Goal: Task Accomplishment & Management: Manage account settings

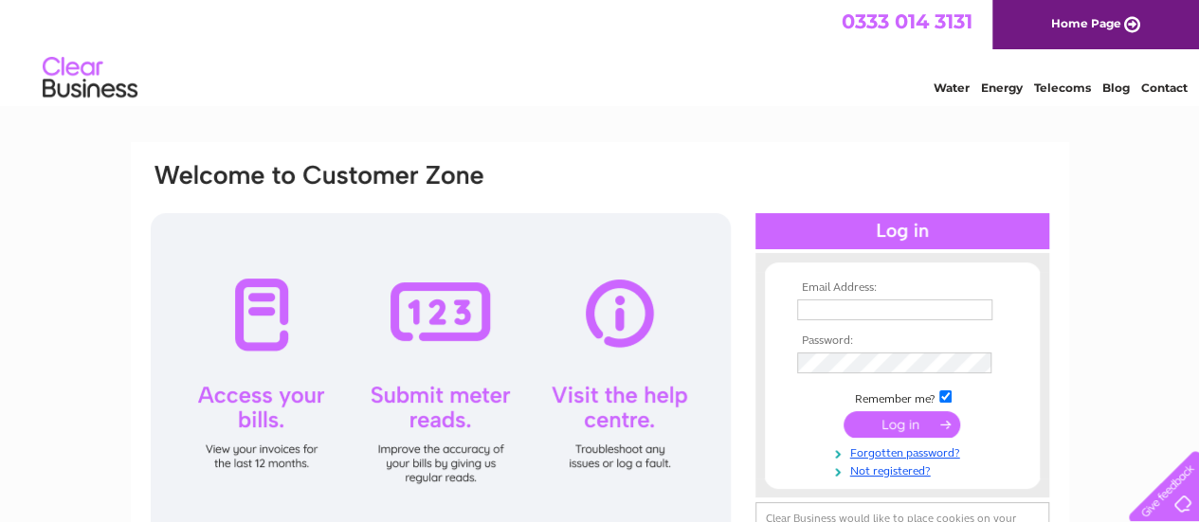
click at [847, 304] on input "text" at bounding box center [894, 309] width 195 height 21
type input "gusbrown@sky.com"
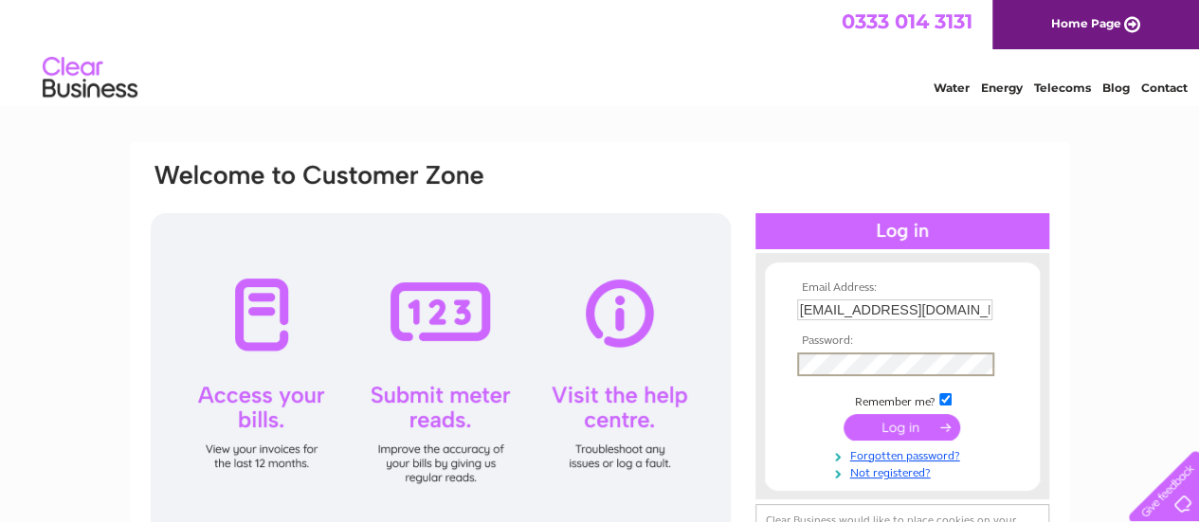
click at [894, 433] on input "submit" at bounding box center [901, 427] width 117 height 27
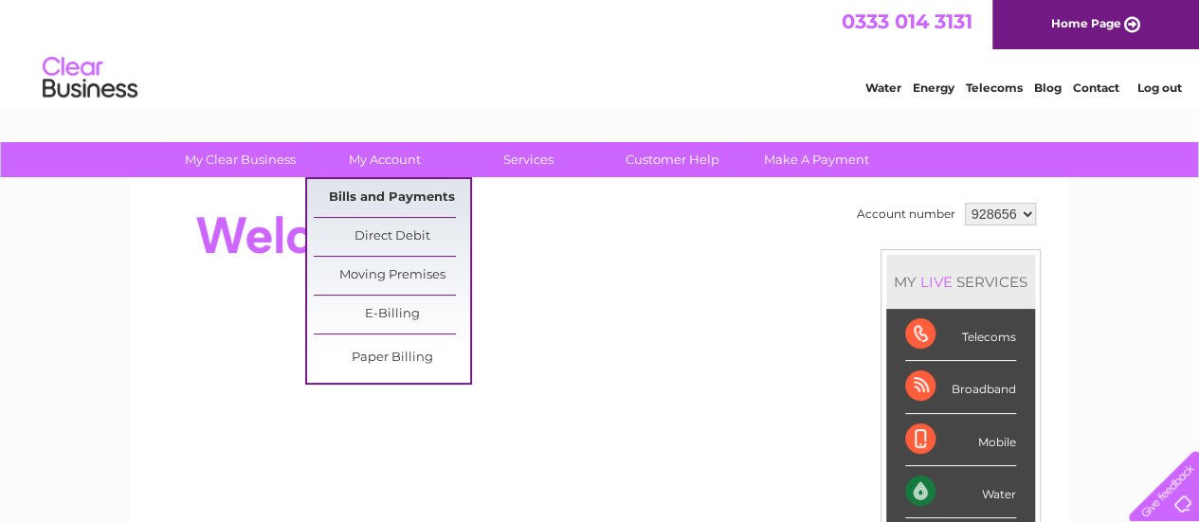
click at [402, 190] on link "Bills and Payments" at bounding box center [392, 198] width 156 height 38
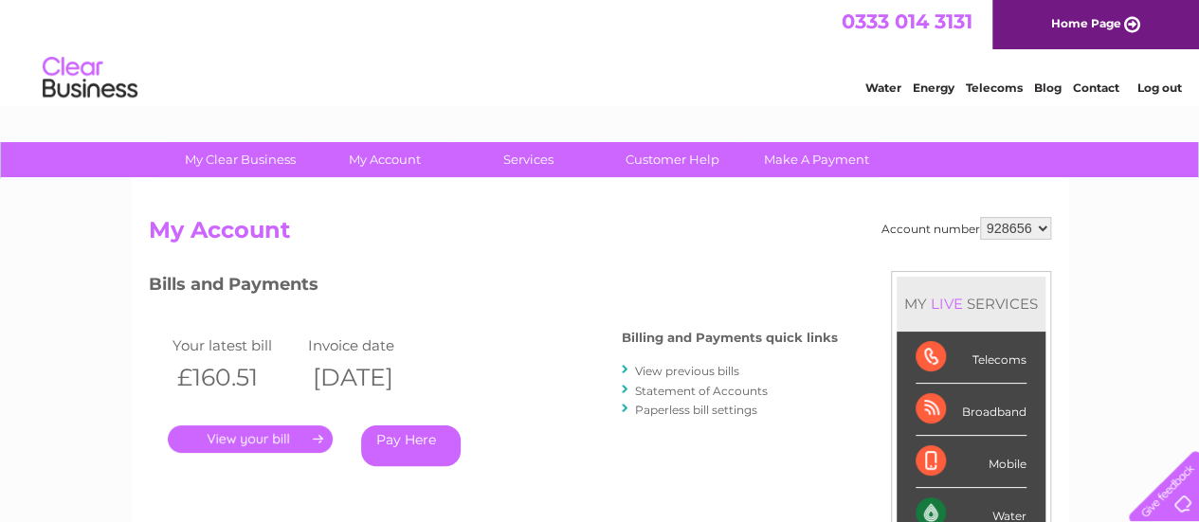
click at [667, 388] on link "Statement of Accounts" at bounding box center [701, 391] width 133 height 14
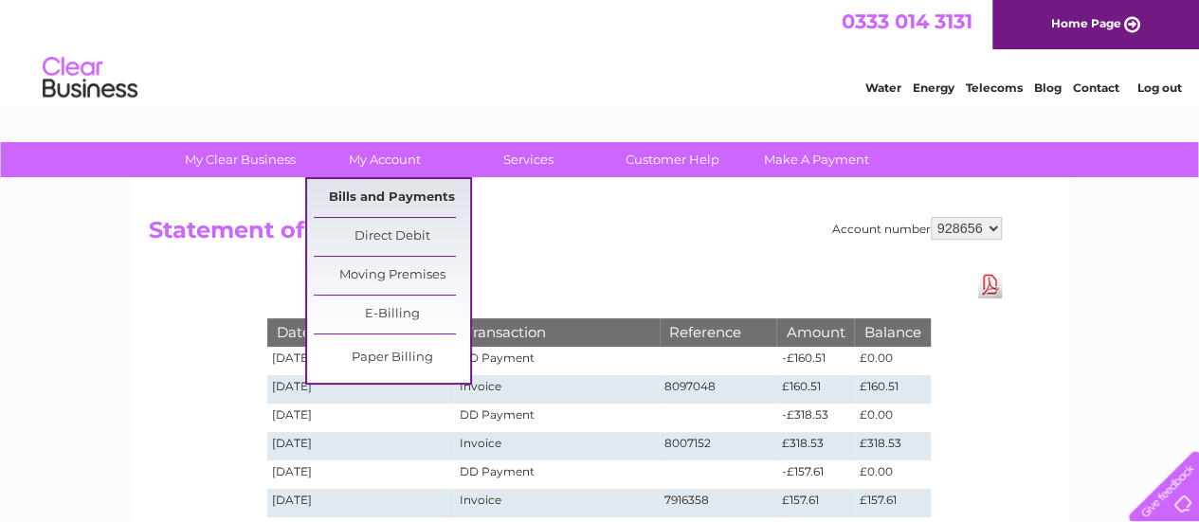
click at [402, 191] on link "Bills and Payments" at bounding box center [392, 198] width 156 height 38
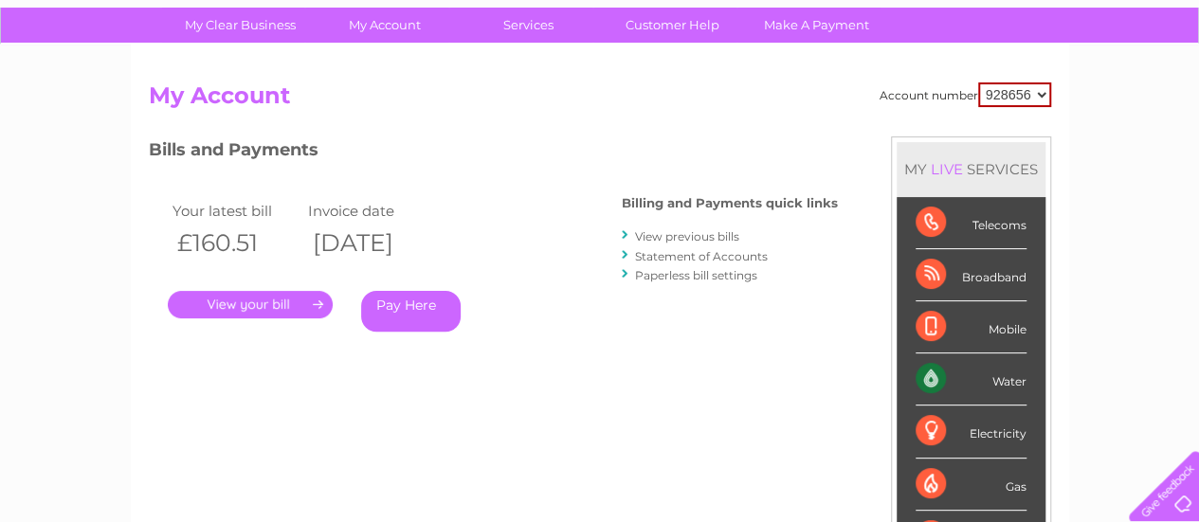
scroll to position [116, 0]
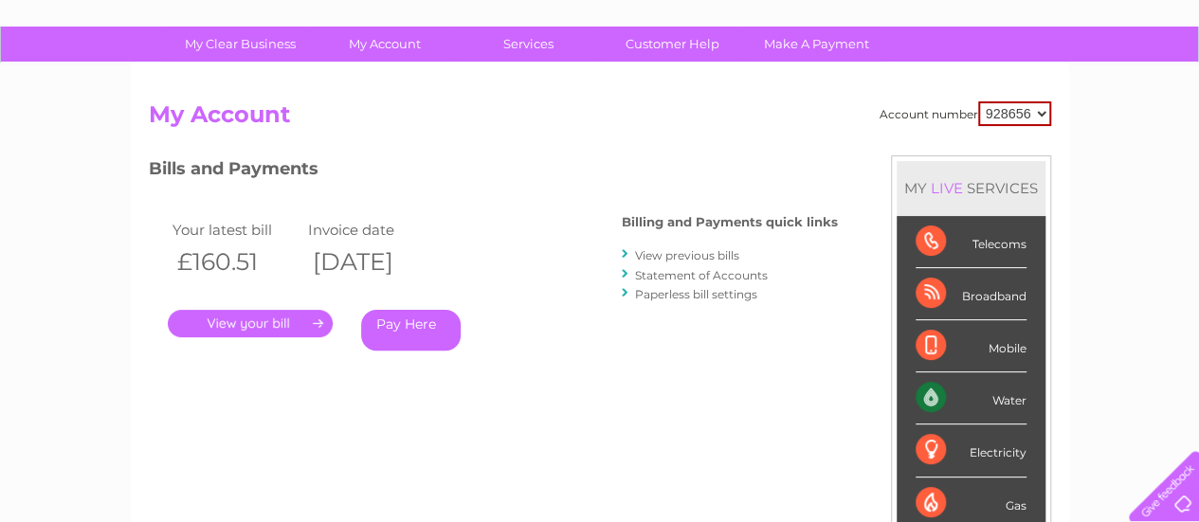
click at [258, 315] on link "." at bounding box center [250, 323] width 165 height 27
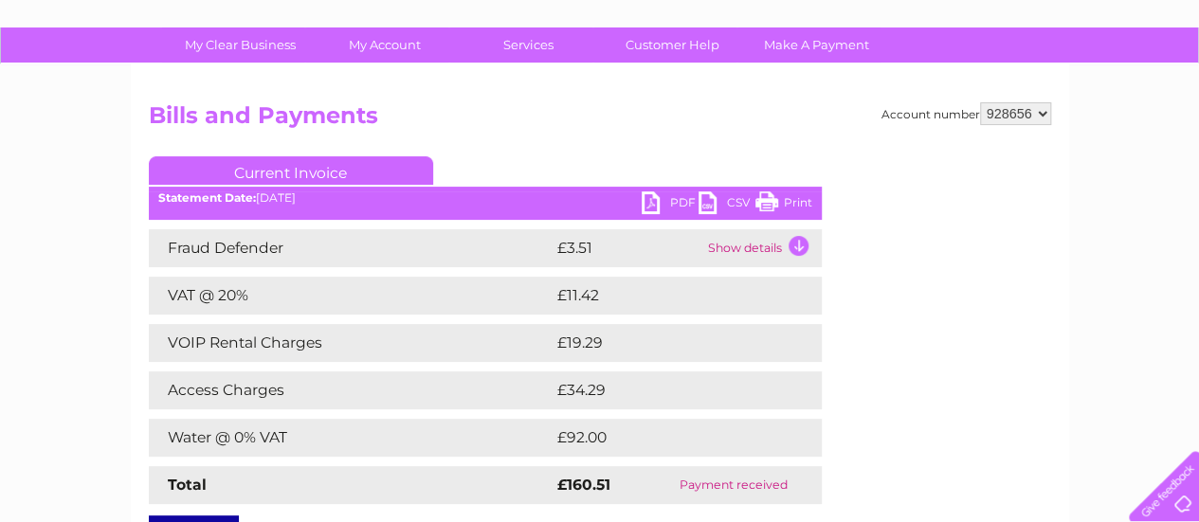
scroll to position [86, 0]
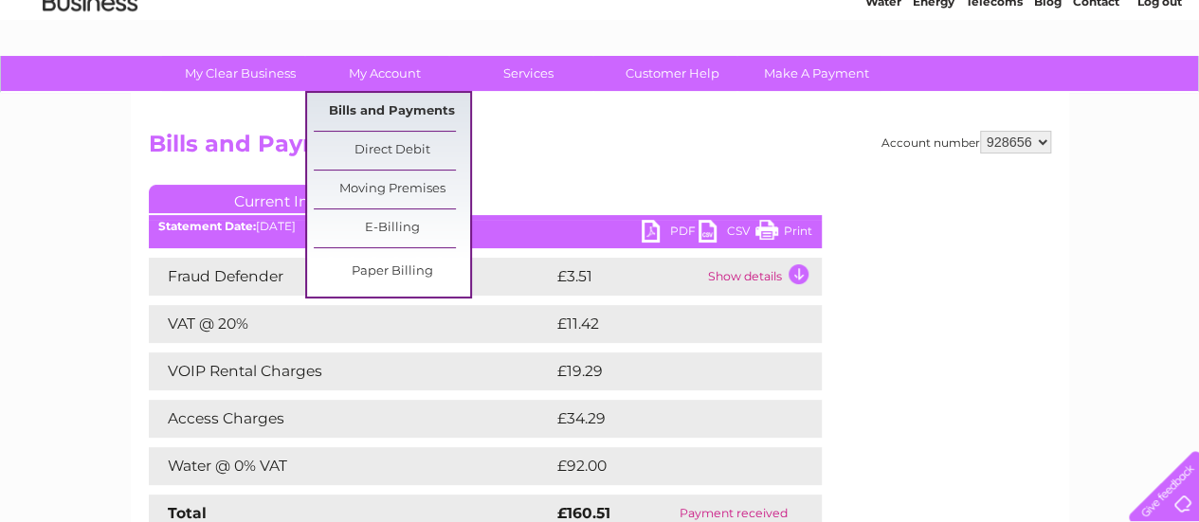
click at [404, 109] on link "Bills and Payments" at bounding box center [392, 112] width 156 height 38
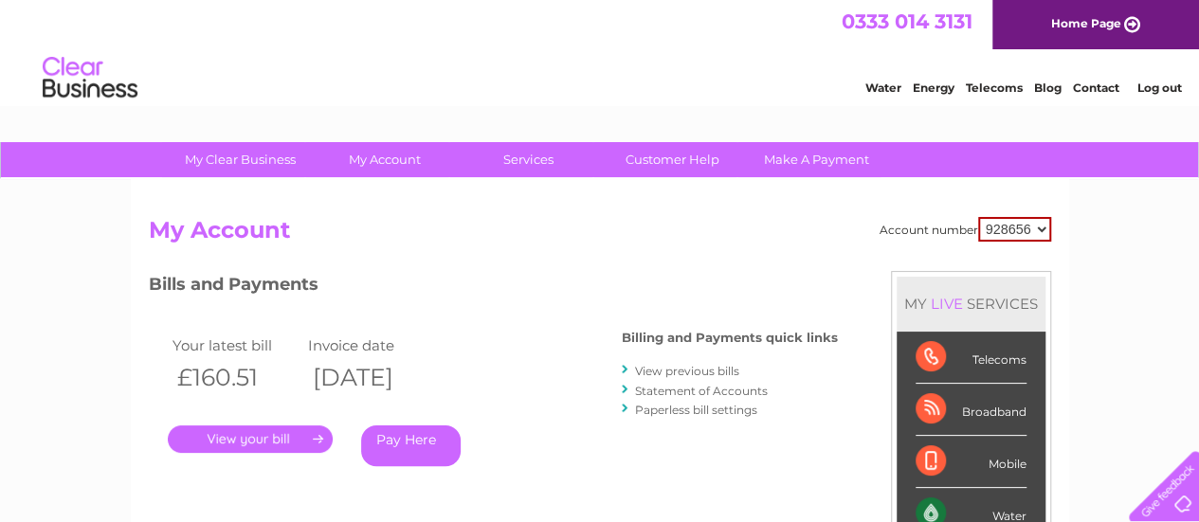
click at [1146, 86] on link "Log out" at bounding box center [1158, 88] width 45 height 14
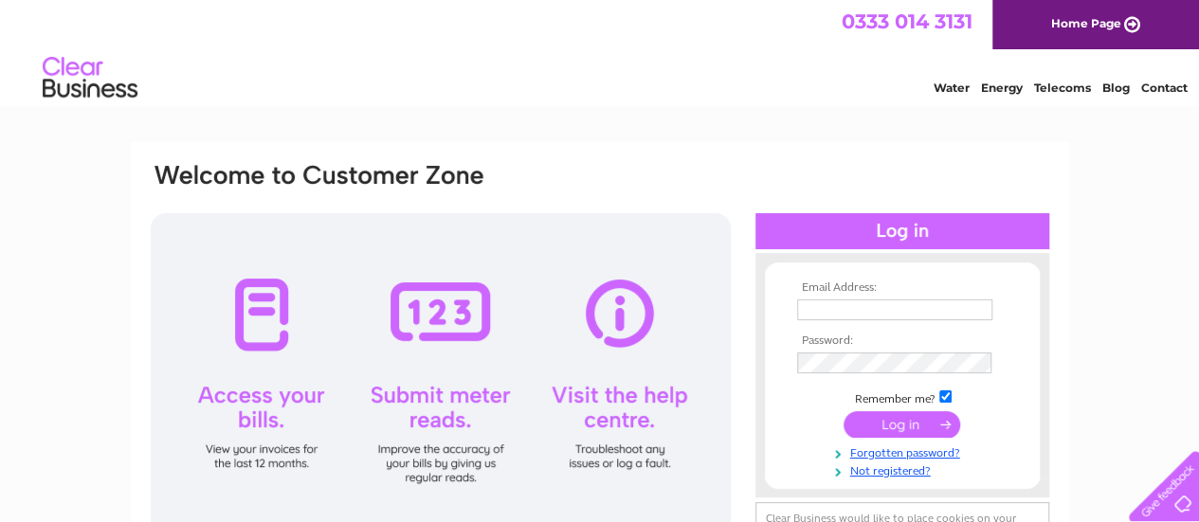
drag, startPoint x: 496, startPoint y: 1, endPoint x: 362, endPoint y: 60, distance: 146.8
click at [362, 60] on div "Water Energy Telecoms Blog Contact" at bounding box center [599, 80] width 1199 height 62
